Goal: Task Accomplishment & Management: Complete application form

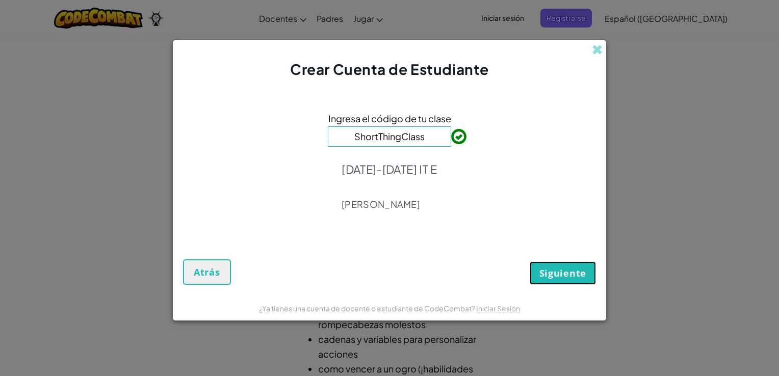
click at [560, 279] on button "Siguiente" at bounding box center [563, 273] width 66 height 23
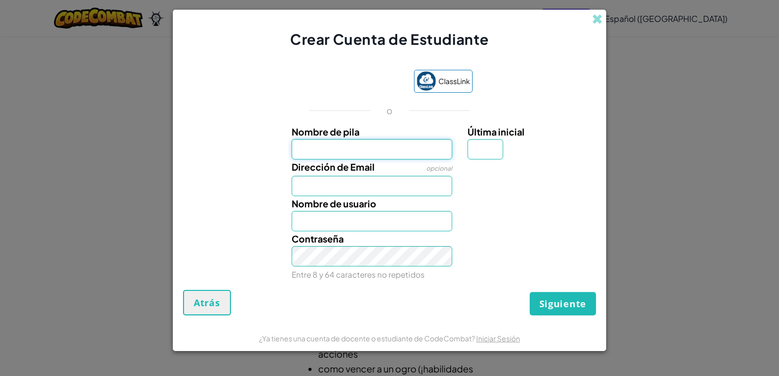
click at [349, 156] on input "Nombre de pila" at bounding box center [372, 149] width 161 height 20
type input "[PERSON_NAME]"
type input "M"
type input "[EMAIL_ADDRESS][DOMAIN_NAME]"
type input "AndreaMich.28"
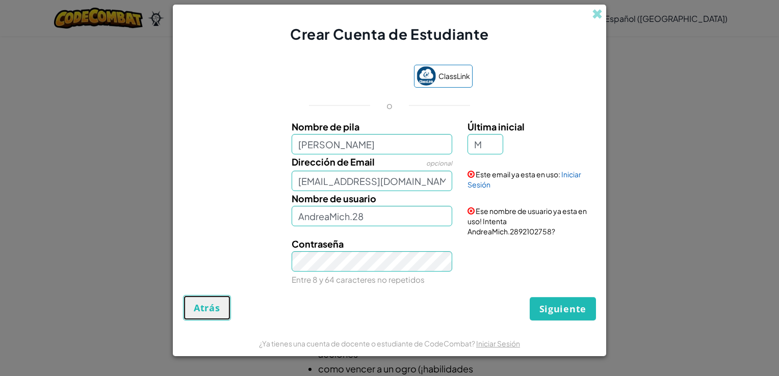
click at [184, 313] on button "Atrás" at bounding box center [207, 307] width 48 height 25
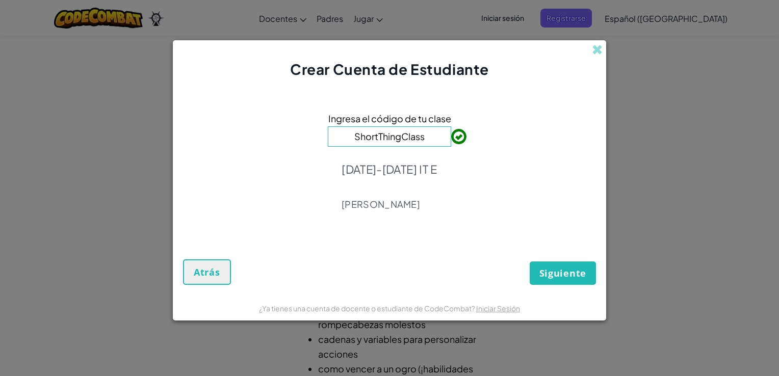
click at [413, 144] on input "ShortThingClass" at bounding box center [389, 136] width 123 height 20
drag, startPoint x: 430, startPoint y: 135, endPoint x: 339, endPoint y: 134, distance: 91.8
click at [339, 134] on input "ShortThingClass" at bounding box center [389, 136] width 123 height 20
click at [488, 304] on link "Iniciar Sesión" at bounding box center [498, 308] width 44 height 9
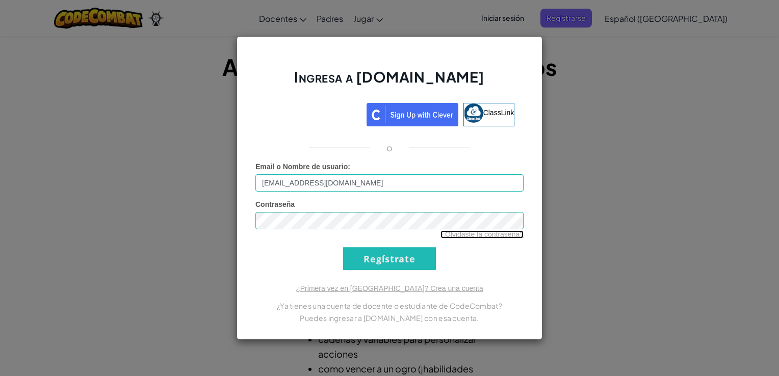
click at [476, 238] on link "¿Olvidaste la contraseña?" at bounding box center [482, 235] width 83 height 8
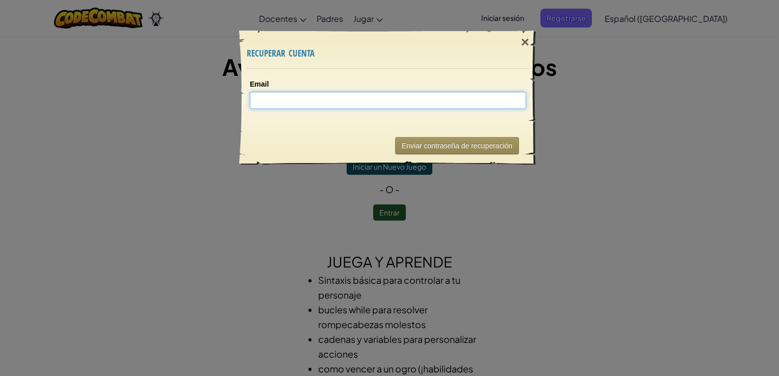
type input "a"
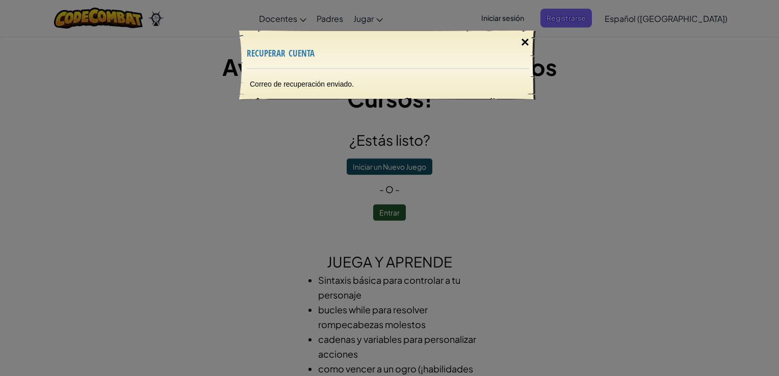
click at [525, 53] on div "×" at bounding box center [525, 43] width 23 height 30
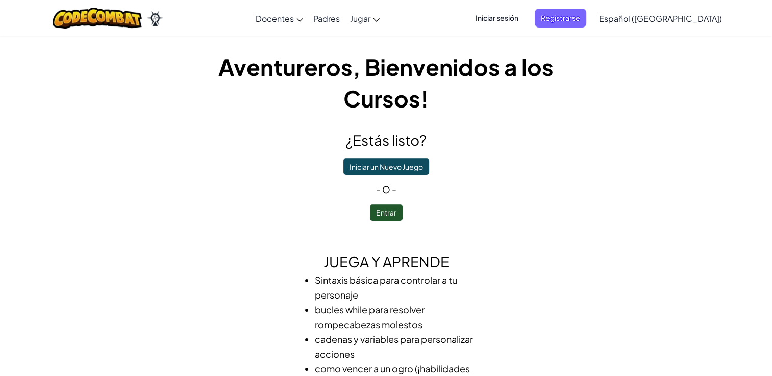
click at [511, 21] on span "Iniciar sesión" at bounding box center [496, 18] width 55 height 19
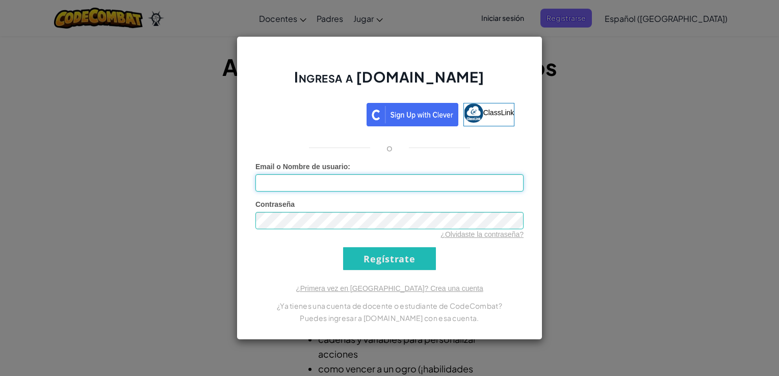
click at [360, 182] on input "Email o Nombre de usuario :" at bounding box center [389, 182] width 268 height 17
type input "[EMAIL_ADDRESS][DOMAIN_NAME]"
click at [401, 263] on input "Regístrate" at bounding box center [389, 258] width 93 height 23
